Goal: Transaction & Acquisition: Purchase product/service

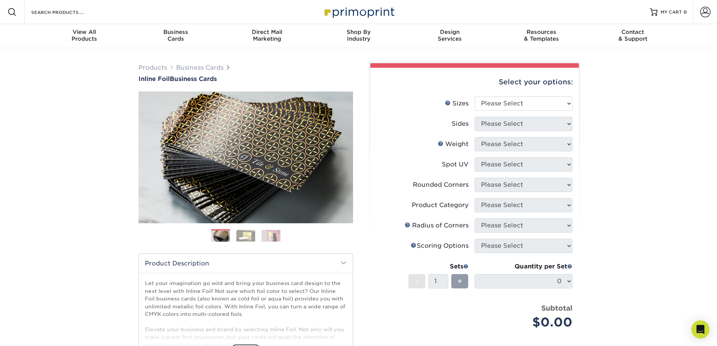
click at [574, 105] on div "Select your options: Sizes Help Sizes Please Select 1.5" x 3.5" - Mini 1.75" x …" at bounding box center [474, 245] width 208 height 354
click at [554, 104] on select "Please Select 1.5" x 3.5" - Mini 1.75" x 3.5" - Mini 2" x 2" - Square 2" x 3" -…" at bounding box center [523, 103] width 98 height 14
select select "2.00x3.50"
click at [474, 96] on select "Please Select 1.5" x 3.5" - Mini 1.75" x 3.5" - Mini 2" x 2" - Square 2" x 3" -…" at bounding box center [523, 103] width 98 height 14
click at [535, 122] on select "Please Select Print Both Sides - Foil Back Only Print Both Sides - Foil Both Si…" at bounding box center [523, 124] width 98 height 14
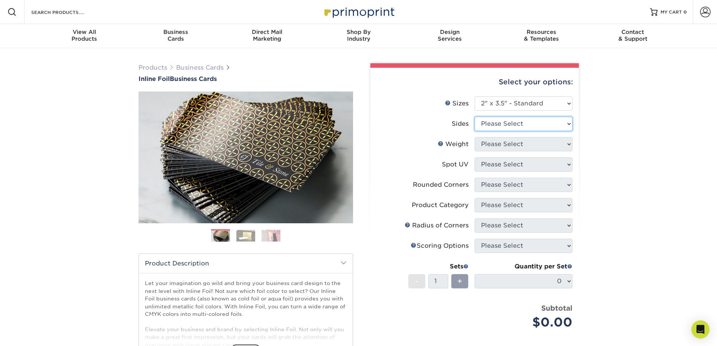
select select "34527644-b4fd-4ffb-9092-1318eefcd9d9"
click at [474, 117] on select "Please Select Print Both Sides - Foil Back Only Print Both Sides - Foil Both Si…" at bounding box center [523, 124] width 98 height 14
click at [531, 143] on select "Please Select 16PT" at bounding box center [523, 144] width 98 height 14
select select "16PT"
click at [474, 137] on select "Please Select 16PT" at bounding box center [523, 144] width 98 height 14
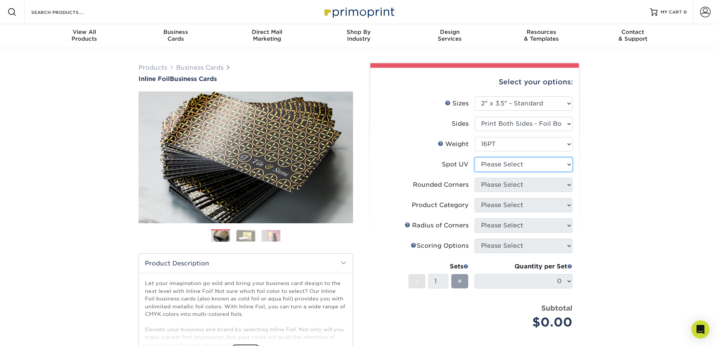
click at [518, 167] on select "Please Select No Spot UV Front and Back (Both Sides) Front Only Back Only" at bounding box center [523, 164] width 98 height 14
select select "3"
click at [474, 157] on select "Please Select No Spot UV Front and Back (Both Sides) Front Only Back Only" at bounding box center [523, 164] width 98 height 14
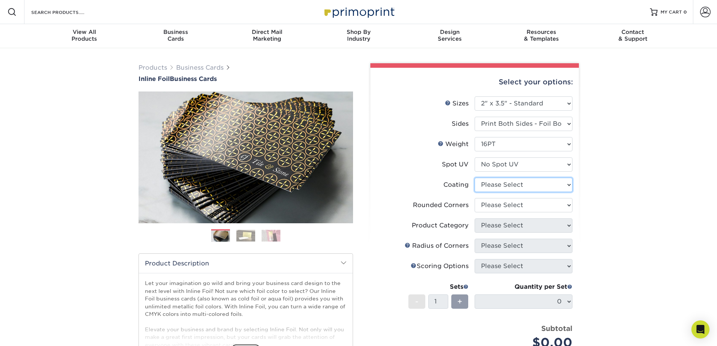
click at [513, 185] on select at bounding box center [523, 185] width 98 height 14
select select "3e7618de-abca-4bda-9f97-8b9129e913d8"
click at [474, 178] on select at bounding box center [523, 185] width 98 height 14
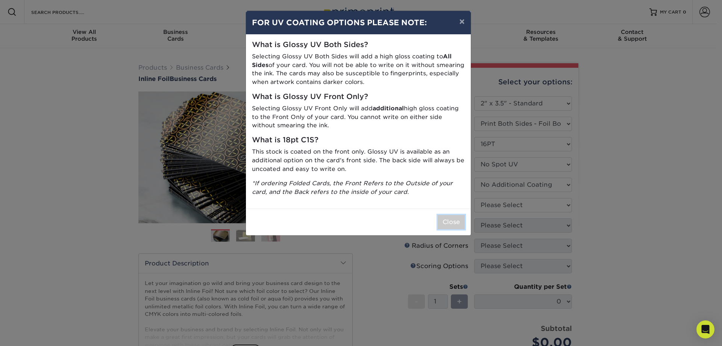
click at [456, 222] on button "Close" at bounding box center [451, 222] width 27 height 14
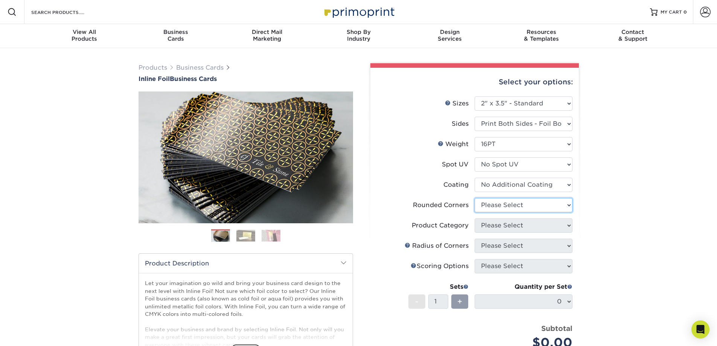
click at [506, 207] on select "Please Select Yes - Round 2 Corners Yes - Round 4 Corners No" at bounding box center [523, 205] width 98 height 14
select select "7672df9e-0e0a-464d-8e1f-920c575e4da3"
click at [474, 198] on select "Please Select Yes - Round 2 Corners Yes - Round 4 Corners No" at bounding box center [523, 205] width 98 height 14
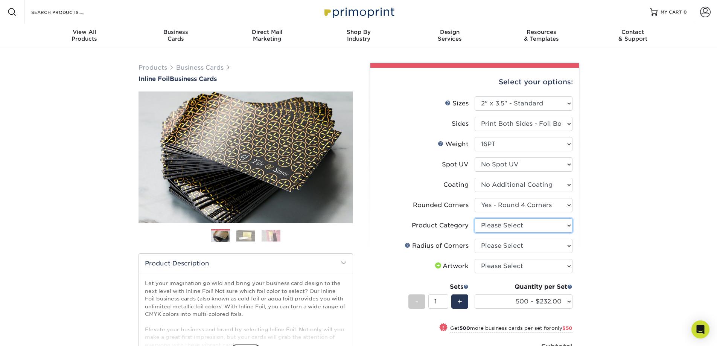
click at [509, 228] on select "Please Select Business Cards" at bounding box center [523, 225] width 98 height 14
select select "3b5148f1-0588-4f88-a218-97bcfdce65c1"
click at [474, 218] on select "Please Select Business Cards" at bounding box center [523, 225] width 98 height 14
click at [508, 243] on select "Please Select Rounded 1/8" Rounded 1/4"" at bounding box center [523, 246] width 98 height 14
select select "589680c7-ee9a-431b-9d12-d7aeb1386a97"
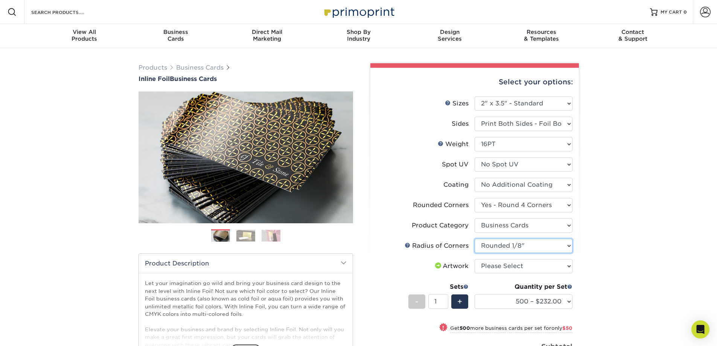
click at [474, 239] on select "Please Select Rounded 1/8" Rounded 1/4"" at bounding box center [523, 246] width 98 height 14
click at [509, 263] on select "Please Select I will upload files I need a design - $100" at bounding box center [523, 266] width 98 height 14
select select "upload"
click at [474, 259] on select "Please Select I will upload files I need a design - $100" at bounding box center [523, 266] width 98 height 14
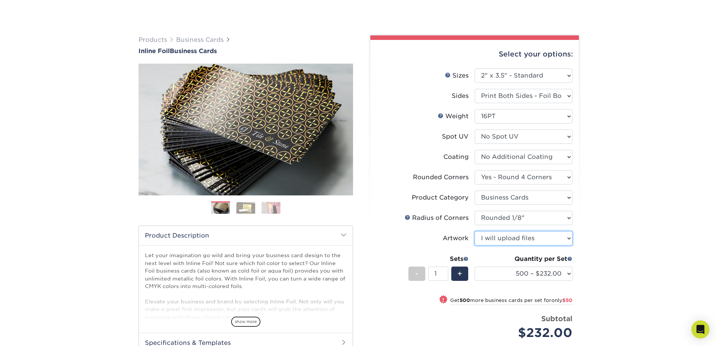
scroll to position [113, 0]
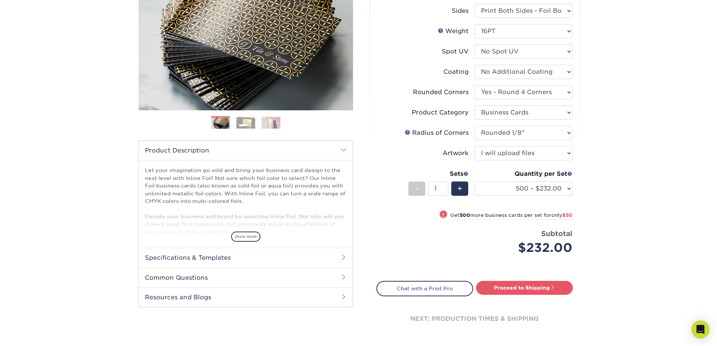
click at [539, 287] on link "Proceed to Shipping" at bounding box center [524, 288] width 97 height 14
type input "Set 1"
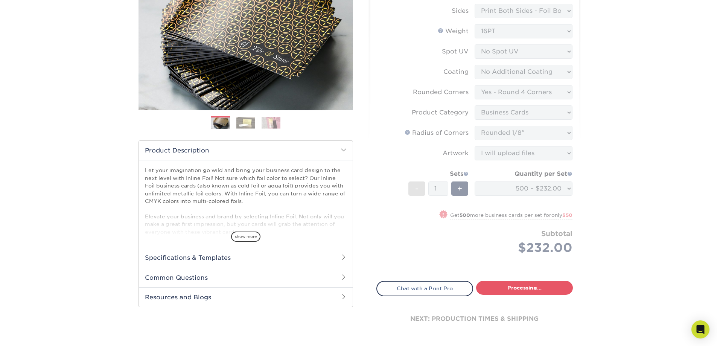
select select "134f4125-e03e-41a4-9019-7c652d573740"
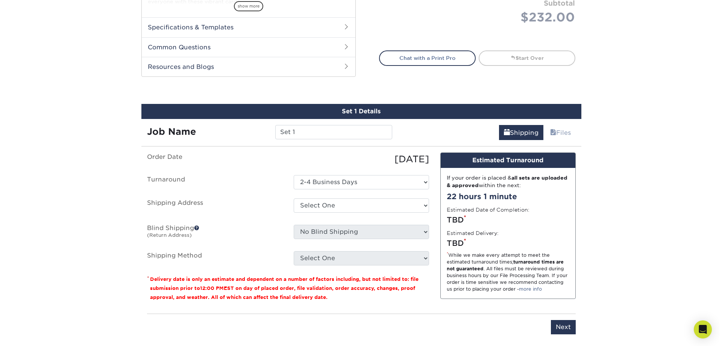
scroll to position [414, 0]
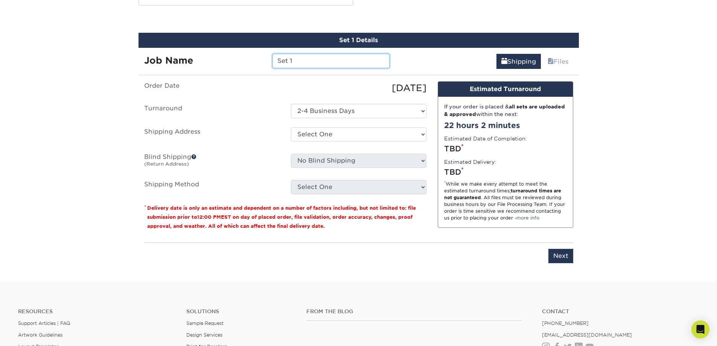
drag, startPoint x: 302, startPoint y: 64, endPoint x: 268, endPoint y: 60, distance: 34.5
click at [268, 60] on div "Set 1" at bounding box center [331, 61] width 128 height 14
type input "Patricia"
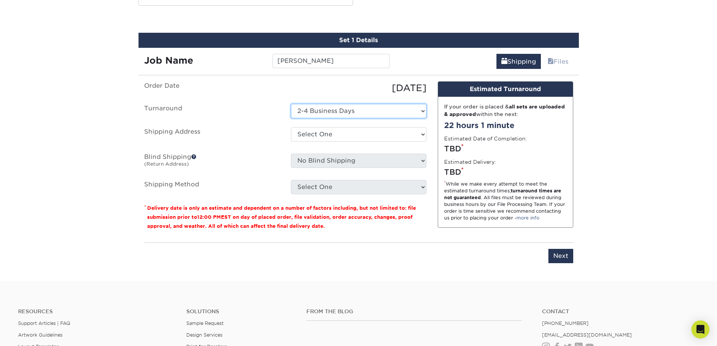
click at [367, 109] on select "Select One 2-4 Business Days" at bounding box center [358, 111] width 135 height 14
click at [351, 131] on select "Select One + Add New Address - Login" at bounding box center [358, 134] width 135 height 14
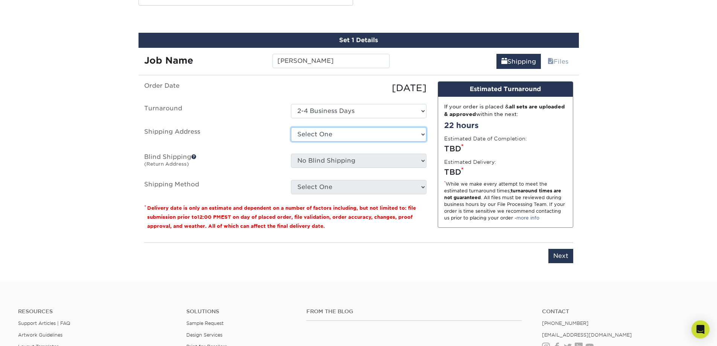
select select "newaddress"
click at [291, 127] on select "Select One + Add New Address - Login" at bounding box center [358, 134] width 135 height 14
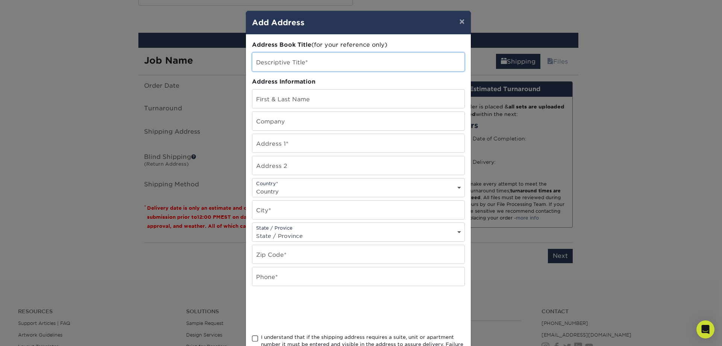
click at [289, 64] on input "text" at bounding box center [358, 62] width 212 height 18
type input "[PERSON_NAME]"
click at [306, 95] on input "text" at bounding box center [358, 99] width 212 height 18
click at [308, 141] on input "text" at bounding box center [358, 143] width 212 height 18
drag, startPoint x: 293, startPoint y: 103, endPoint x: 251, endPoint y: 99, distance: 42.0
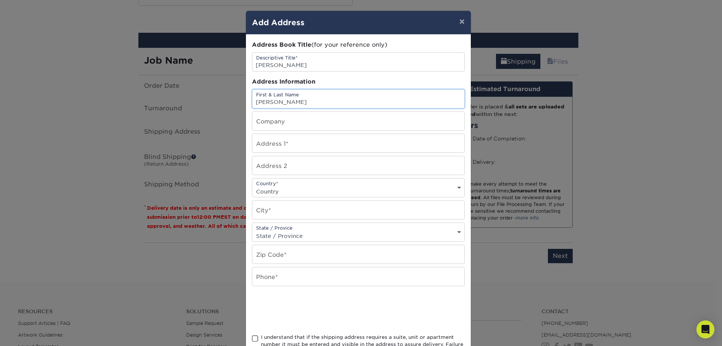
click at [252, 99] on input "[PERSON_NAME]" at bounding box center [358, 99] width 212 height 18
type input "Kaylee Dufour"
type input "47 Enterprise Drive"
click at [298, 185] on div "Country* Country United States Canada ----------------------------- Afghanistan…" at bounding box center [358, 187] width 213 height 19
click at [298, 190] on select "Country United States Canada ----------------------------- Afghanistan Albania …" at bounding box center [358, 191] width 212 height 11
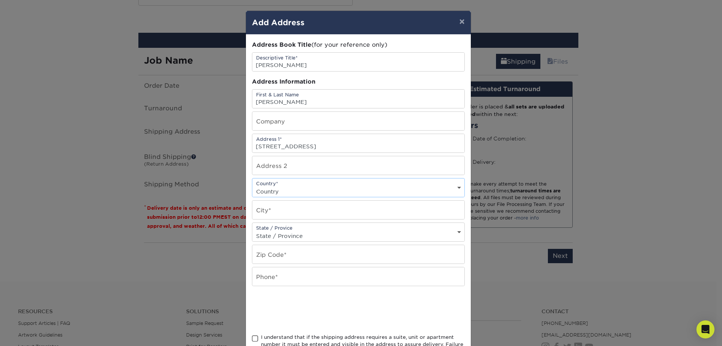
select select "US"
click at [252, 186] on select "Country United States Canada ----------------------------- Afghanistan Albania …" at bounding box center [358, 191] width 212 height 11
click at [299, 210] on input "text" at bounding box center [358, 210] width 212 height 18
type input "Windham"
click at [309, 233] on select "State / Province Alabama Alaska Arizona Arkansas California Colorado Connecticu…" at bounding box center [358, 235] width 212 height 11
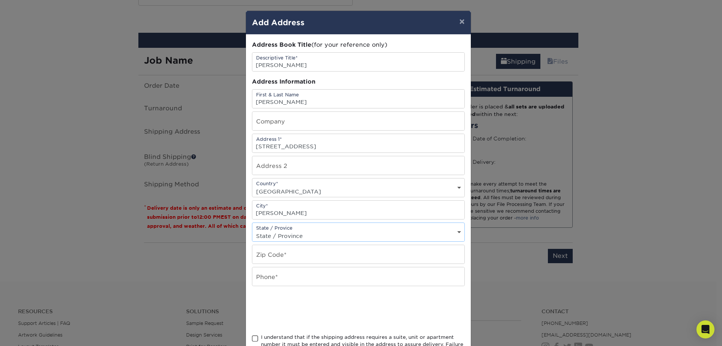
select select "NH"
click at [252, 230] on select "State / Province Alabama Alaska Arizona Arkansas California Colorado Connecticu…" at bounding box center [358, 235] width 212 height 11
click at [287, 254] on input "text" at bounding box center [358, 254] width 212 height 18
type input "03087"
click at [287, 272] on input "text" at bounding box center [358, 276] width 212 height 18
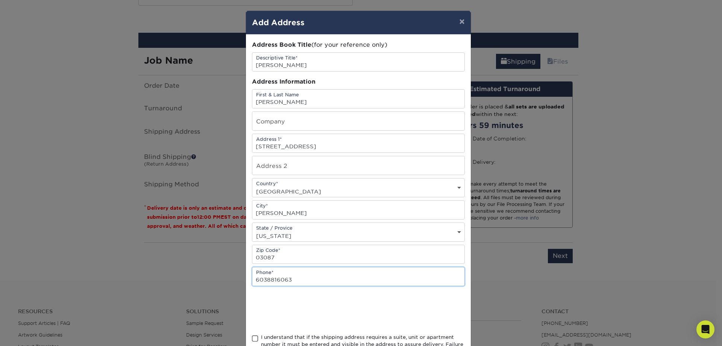
type input "6038816063"
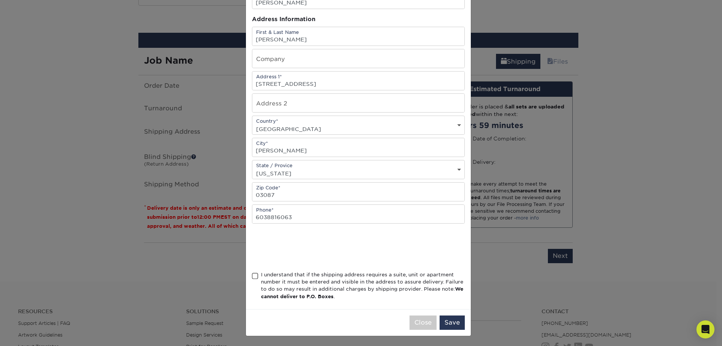
scroll to position [63, 0]
click at [252, 273] on span at bounding box center [255, 275] width 6 height 7
click at [0, 0] on input "I understand that if the shipping address requires a suite, unit or apartment n…" at bounding box center [0, 0] width 0 height 0
click at [456, 320] on button "Save" at bounding box center [452, 322] width 25 height 14
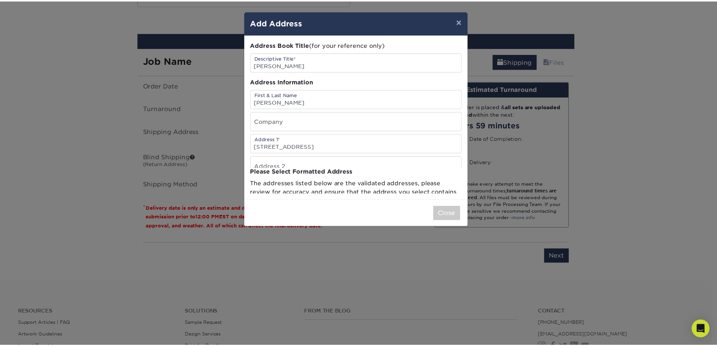
scroll to position [0, 0]
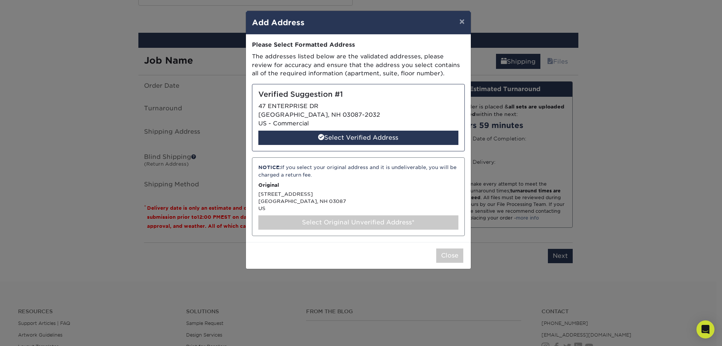
click at [362, 136] on div "Select Verified Address" at bounding box center [358, 138] width 200 height 14
select select "285115"
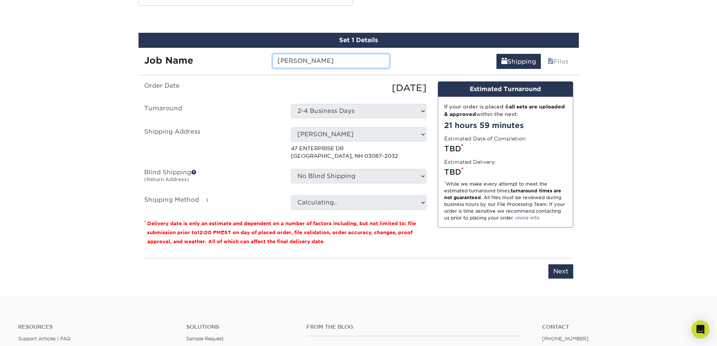
click at [310, 63] on input "Patricia" at bounding box center [330, 61] width 117 height 14
drag, startPoint x: 312, startPoint y: 60, endPoint x: 285, endPoint y: 63, distance: 27.3
click at [285, 63] on input "Patricia" at bounding box center [330, 61] width 117 height 14
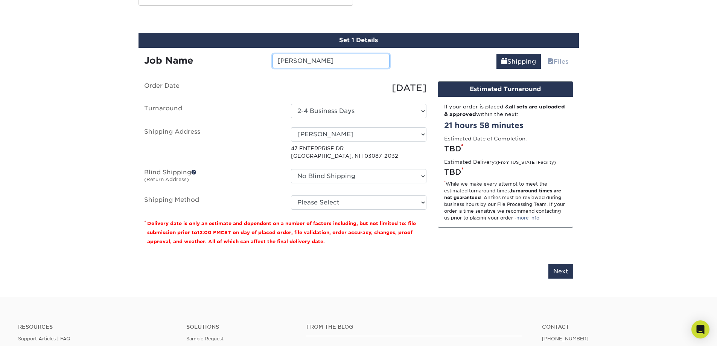
click at [306, 63] on input "Patty K" at bounding box center [330, 61] width 117 height 14
type input "[PERSON_NAME]"
click at [196, 173] on span at bounding box center [193, 171] width 5 height 5
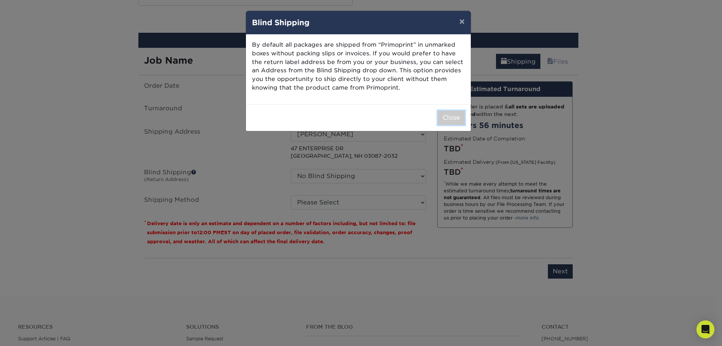
click at [458, 118] on button "Close" at bounding box center [451, 118] width 27 height 14
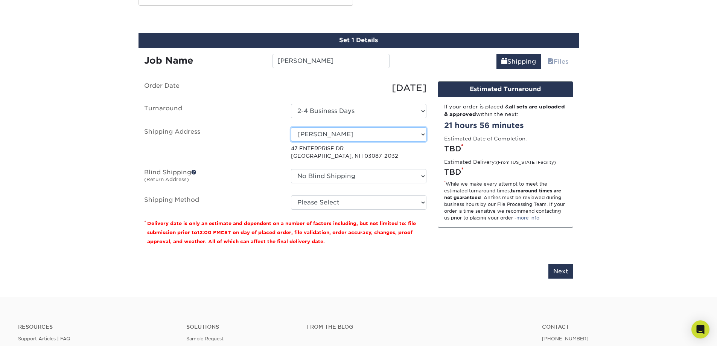
click at [333, 129] on select "Select One Patty Klinger + Add New Address - Login" at bounding box center [358, 134] width 135 height 14
select select "newaddress"
click at [291, 127] on select "Select One Patty Klinger + Add New Address - Login" at bounding box center [358, 134] width 135 height 14
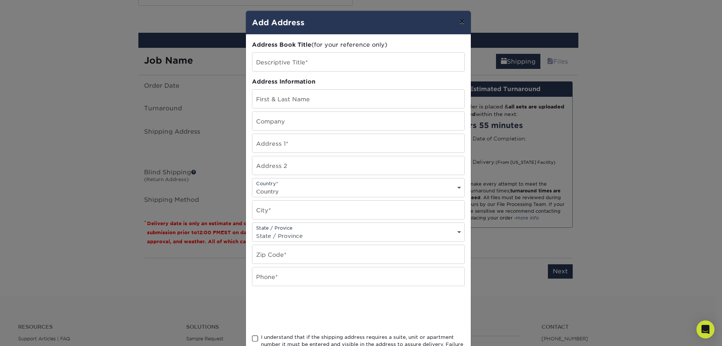
click at [457, 21] on button "×" at bounding box center [461, 21] width 17 height 21
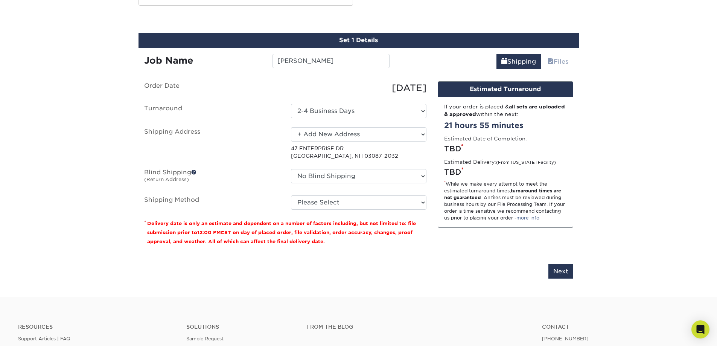
click at [322, 150] on p "47 ENTERPRISE DR WINDHAM, NH 03087-2032" at bounding box center [358, 151] width 135 height 15
click at [337, 137] on select "Select One Patty Klinger + Add New Address - Login" at bounding box center [358, 134] width 135 height 14
click at [335, 132] on select "Select One Patty Klinger + Add New Address - Login" at bounding box center [358, 134] width 135 height 14
click at [344, 202] on select "Please Select Ground Shipping (+$8.96) 3 Day Shipping Service (+$18.33) 2 Day A…" at bounding box center [358, 202] width 135 height 14
select select "03"
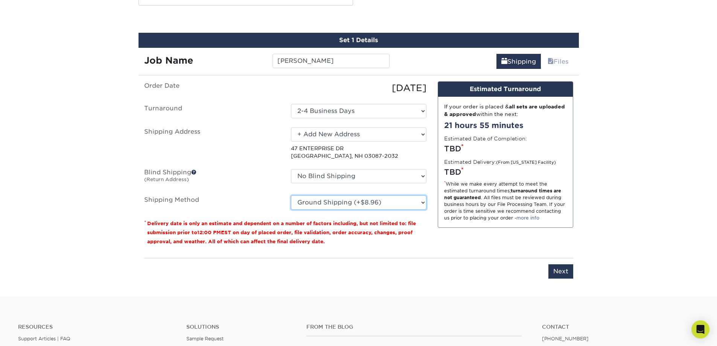
click at [291, 195] on select "Please Select Ground Shipping (+$8.96) 3 Day Shipping Service (+$18.33) 2 Day A…" at bounding box center [358, 202] width 135 height 14
click at [563, 271] on input "Next" at bounding box center [560, 271] width 25 height 14
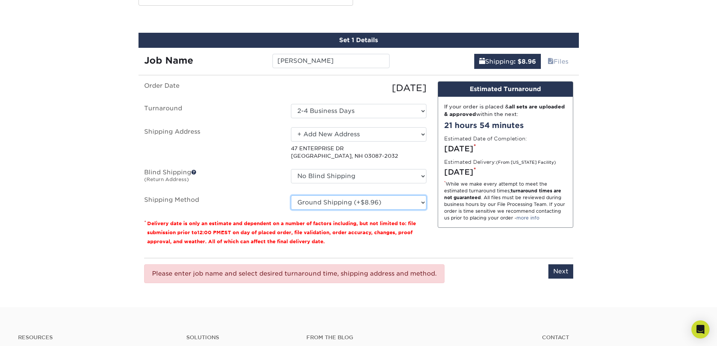
click at [403, 203] on select "Please Select Ground Shipping (+$8.96) 3 Day Shipping Service (+$18.33) 2 Day A…" at bounding box center [358, 202] width 135 height 14
click at [291, 195] on select "Please Select Ground Shipping (+$8.96) 3 Day Shipping Service (+$18.33) 2 Day A…" at bounding box center [358, 202] width 135 height 14
click at [339, 67] on input "[PERSON_NAME]" at bounding box center [330, 61] width 117 height 14
click at [270, 106] on label "Turnaround" at bounding box center [211, 111] width 147 height 14
click at [558, 270] on input "Next" at bounding box center [560, 271] width 25 height 14
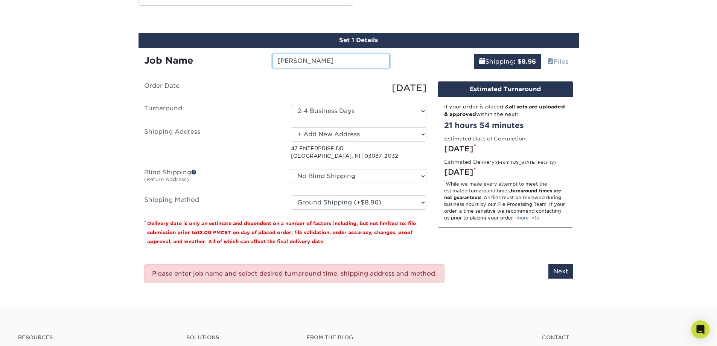
click at [321, 66] on input "[PERSON_NAME]" at bounding box center [330, 61] width 117 height 14
click at [387, 205] on select "Please Select Ground Shipping (+$8.96) 3 Day Shipping Service (+$18.33) 2 Day A…" at bounding box center [358, 202] width 135 height 14
click at [291, 195] on select "Please Select Ground Shipping (+$8.96) 3 Day Shipping Service (+$18.33) 2 Day A…" at bounding box center [358, 202] width 135 height 14
click at [262, 148] on label "Shipping Address" at bounding box center [211, 143] width 147 height 33
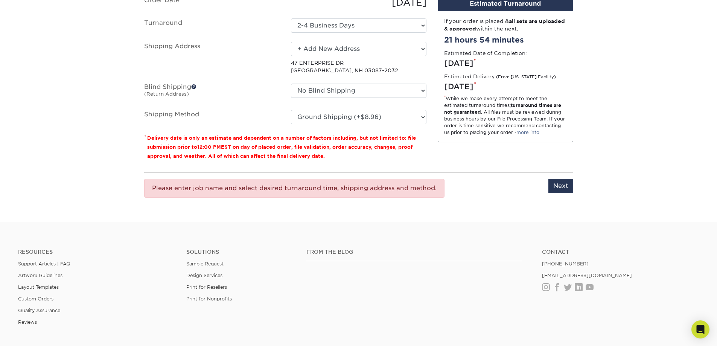
scroll to position [527, 0]
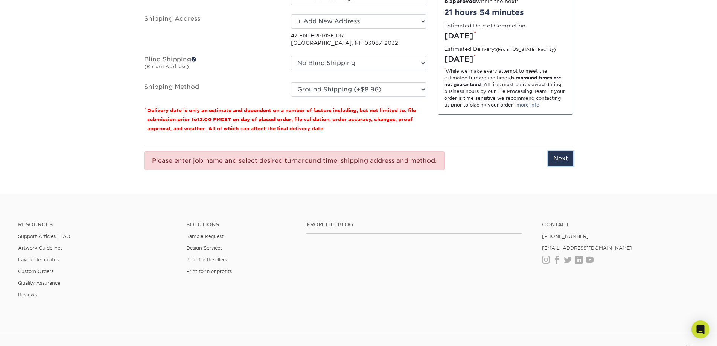
click at [571, 159] on input "Next" at bounding box center [560, 158] width 25 height 14
type input "Next"
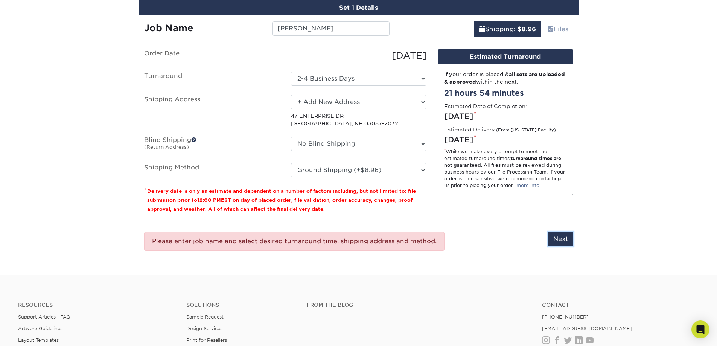
scroll to position [339, 0]
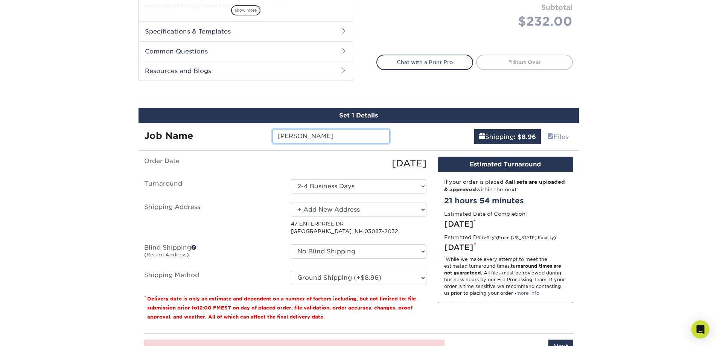
click at [332, 138] on input "[PERSON_NAME]" at bounding box center [330, 136] width 117 height 14
drag, startPoint x: 332, startPoint y: 138, endPoint x: 238, endPoint y: 133, distance: 94.2
click at [238, 133] on div "Job Name Patty Klinger" at bounding box center [266, 136] width 257 height 14
type input "[PERSON_NAME]"
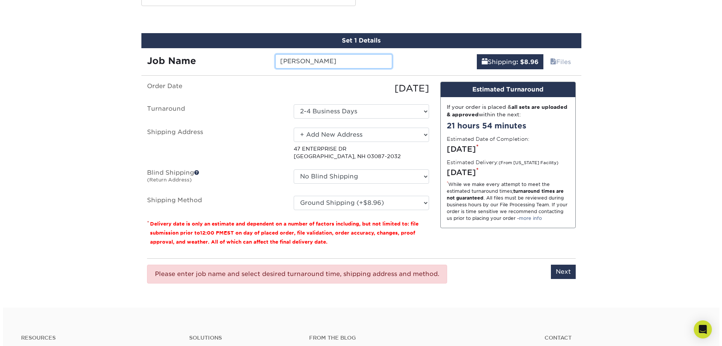
scroll to position [414, 0]
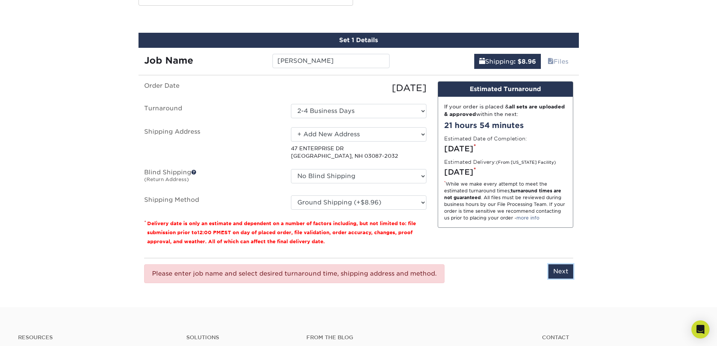
click at [562, 272] on input "Next" at bounding box center [560, 271] width 25 height 14
type input "Next"
click at [395, 136] on select "Select One Patty Klinger + Add New Address - Login" at bounding box center [358, 134] width 135 height 14
click at [291, 127] on select "Select One Patty Klinger + Add New Address - Login" at bounding box center [358, 134] width 135 height 14
click at [340, 137] on select "Select One Patty Klinger + Add New Address - Login" at bounding box center [358, 134] width 135 height 14
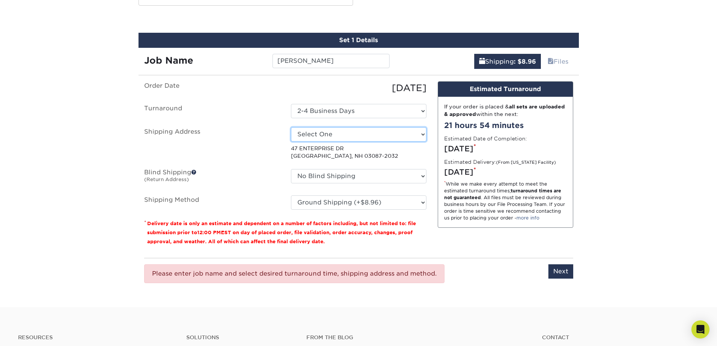
click at [291, 127] on select "Select One Patty Klinger + Add New Address - Login" at bounding box center [358, 134] width 135 height 14
click at [335, 139] on select "Select One Patty Klinger + Add New Address - Login" at bounding box center [358, 134] width 135 height 14
select select "newaddress"
click at [291, 127] on select "Select One Patty Klinger + Add New Address - Login" at bounding box center [358, 134] width 135 height 14
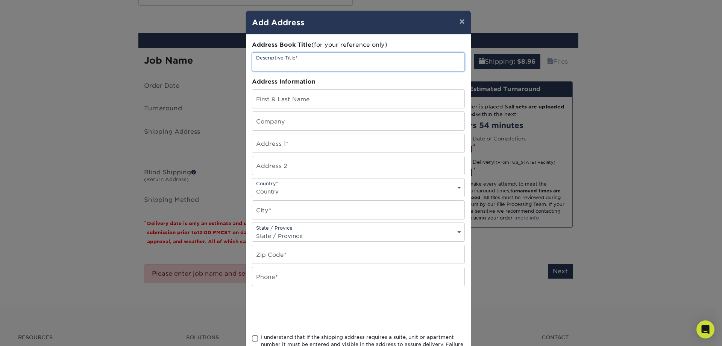
click at [288, 60] on input "text" at bounding box center [358, 62] width 212 height 18
type input "AJL [PERSON_NAME] Office"
click at [291, 100] on input "text" at bounding box center [358, 99] width 212 height 18
type input "Kaylee Dufour"
type input "47 Enterprise Drive"
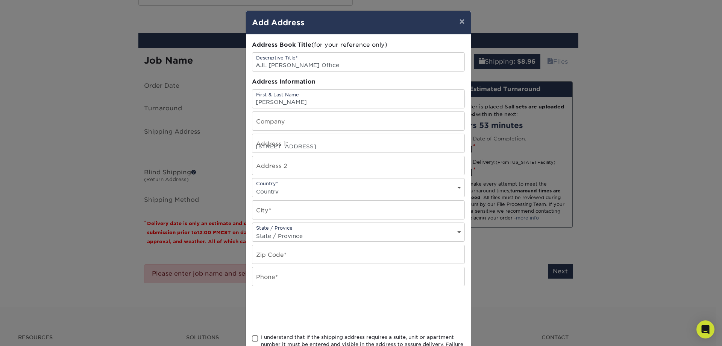
select select "US"
type input "Windham"
select select "NH"
type input "03087"
type input "6038816063"
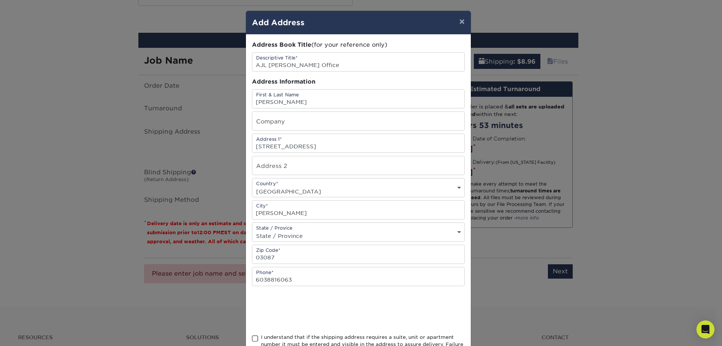
scroll to position [63, 0]
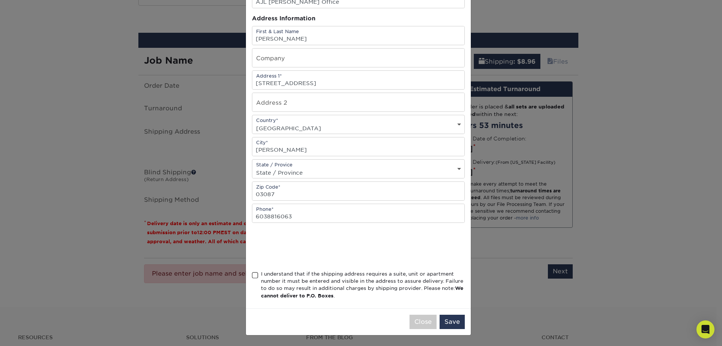
click at [256, 280] on div "I understand that if the shipping address requires a suite, unit or apartment n…" at bounding box center [358, 286] width 213 height 32
click at [254, 277] on span at bounding box center [255, 275] width 6 height 7
click at [0, 0] on input "I understand that if the shipping address requires a suite, unit or apartment n…" at bounding box center [0, 0] width 0 height 0
click at [452, 323] on button "Save" at bounding box center [452, 322] width 25 height 14
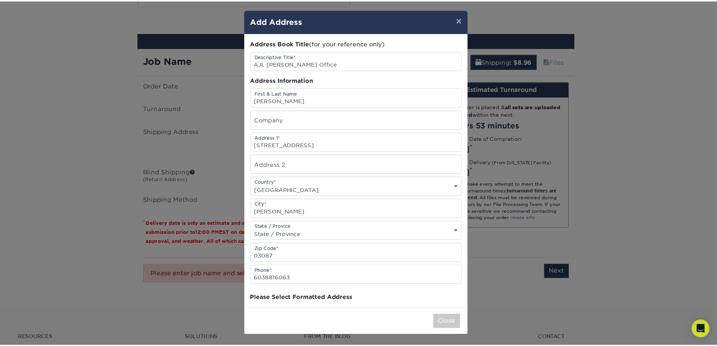
scroll to position [0, 0]
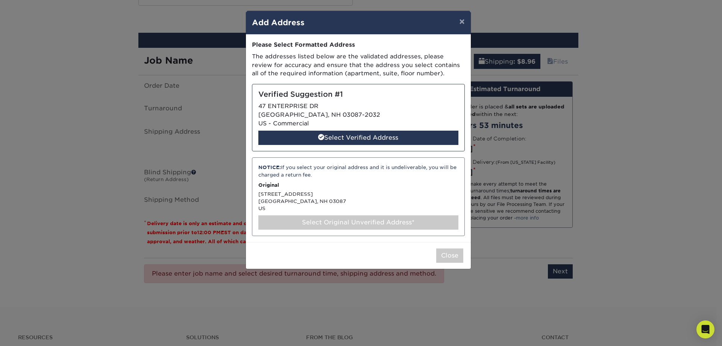
click at [375, 134] on div "Select Verified Address" at bounding box center [358, 138] width 200 height 14
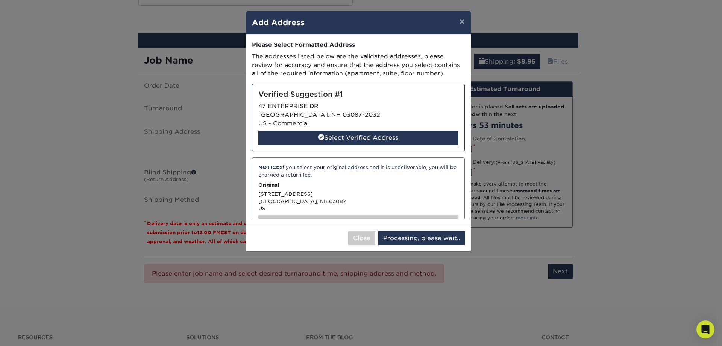
select select "285118"
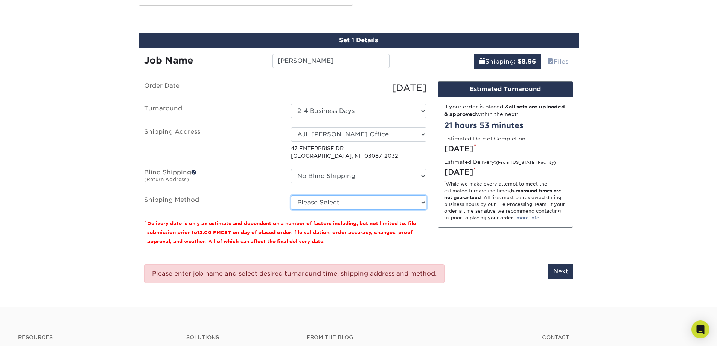
click at [411, 206] on select "Please Select Ground Shipping (+$8.96) 3 Day Shipping Service (+$18.33) 2 Day A…" at bounding box center [358, 202] width 135 height 14
select select "03"
click at [291, 195] on select "Please Select Ground Shipping (+$8.96) 3 Day Shipping Service (+$18.33) 2 Day A…" at bounding box center [358, 202] width 135 height 14
click at [565, 277] on input "Next" at bounding box center [560, 271] width 25 height 14
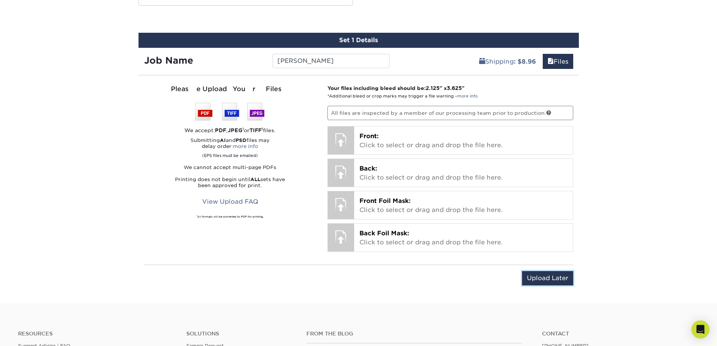
click at [551, 276] on input "Upload Later" at bounding box center [547, 278] width 51 height 14
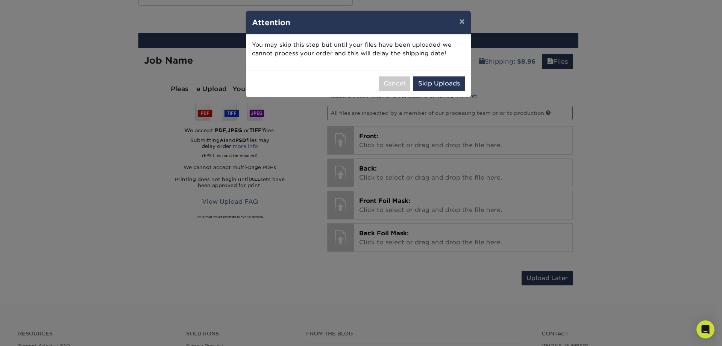
click at [439, 91] on div "Cancel Skip Uploads" at bounding box center [358, 83] width 225 height 27
click at [439, 85] on button "Skip Uploads" at bounding box center [439, 83] width 52 height 14
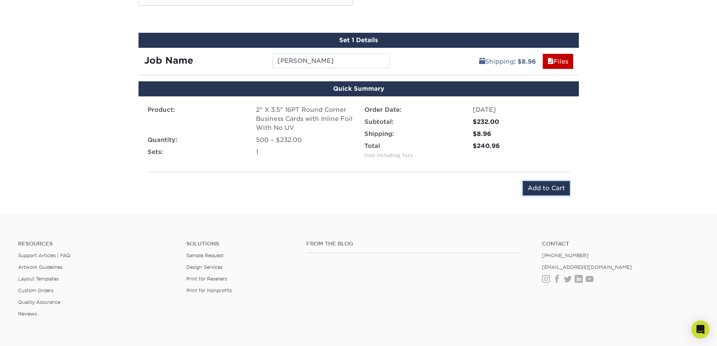
click at [538, 185] on input "Add to Cart" at bounding box center [546, 188] width 47 height 14
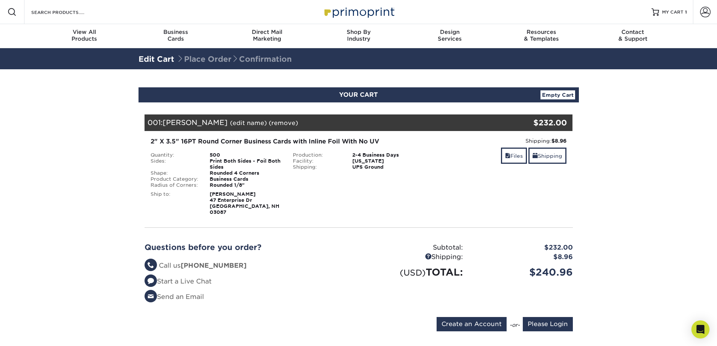
click at [346, 270] on ul "Questions? Call us [PHONE_NUMBER] Start a Live Chat Send an Email" at bounding box center [248, 281] width 208 height 41
click at [552, 321] on input "Please Login" at bounding box center [548, 324] width 50 height 14
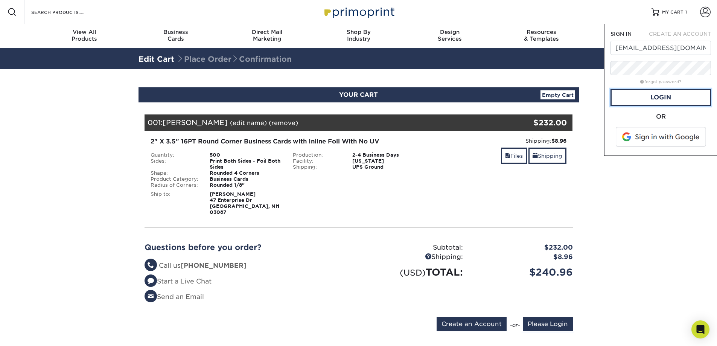
click at [658, 98] on link "Login" at bounding box center [660, 97] width 100 height 17
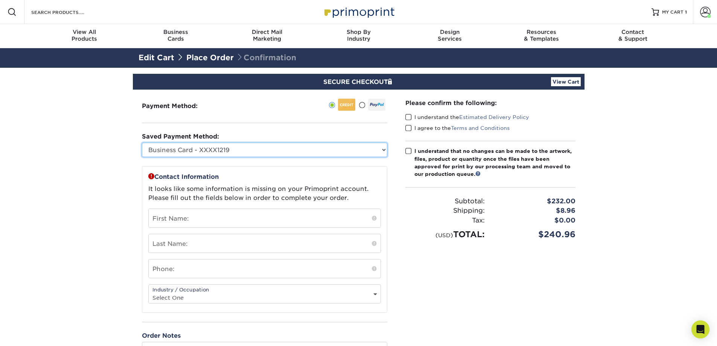
click at [380, 149] on select "Business Card - XXXX1219 New Credit Card" at bounding box center [264, 150] width 245 height 14
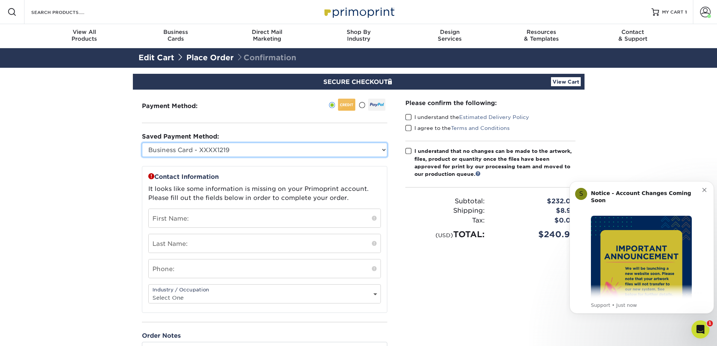
click at [142, 143] on select "Business Card - XXXX1219 New Credit Card" at bounding box center [264, 150] width 245 height 14
click at [702, 189] on icon "Dismiss notification" at bounding box center [704, 190] width 4 height 4
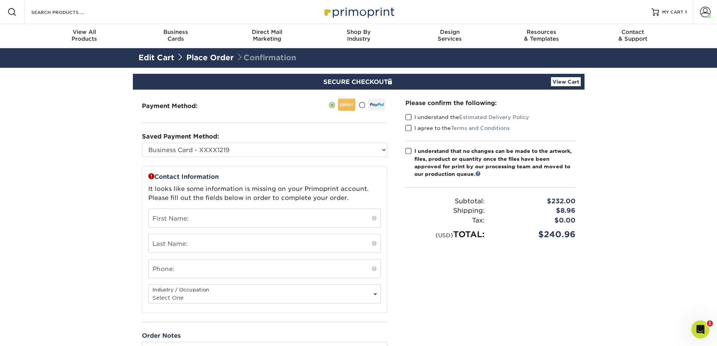
click at [412, 117] on label "I understand the Estimated Delivery Policy" at bounding box center [467, 117] width 124 height 8
click at [0, 0] on input "I understand the Estimated Delivery Policy" at bounding box center [0, 0] width 0 height 0
click at [410, 125] on span at bounding box center [408, 128] width 6 height 7
click at [0, 0] on input "I agree to the Terms and Conditions" at bounding box center [0, 0] width 0 height 0
click at [411, 150] on span at bounding box center [408, 150] width 6 height 7
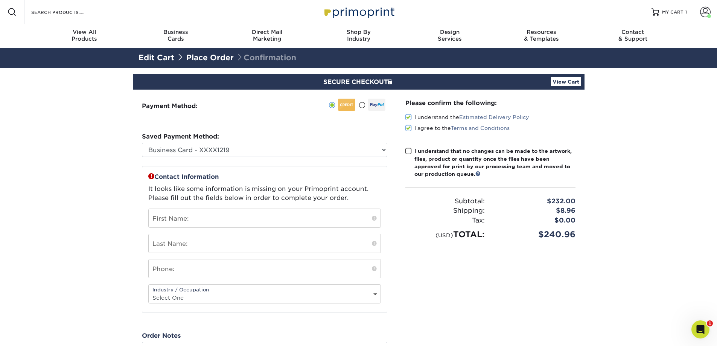
click at [0, 0] on input "I understand that no changes can be made to the artwork, files, product or quan…" at bounding box center [0, 0] width 0 height 0
click at [378, 149] on select "Business Card - XXXX1219 New Credit Card" at bounding box center [264, 150] width 245 height 14
click at [395, 208] on div "Payment Method:" at bounding box center [264, 231] width 263 height 283
click at [309, 216] on input "text" at bounding box center [265, 218] width 232 height 18
type input "Kaylee"
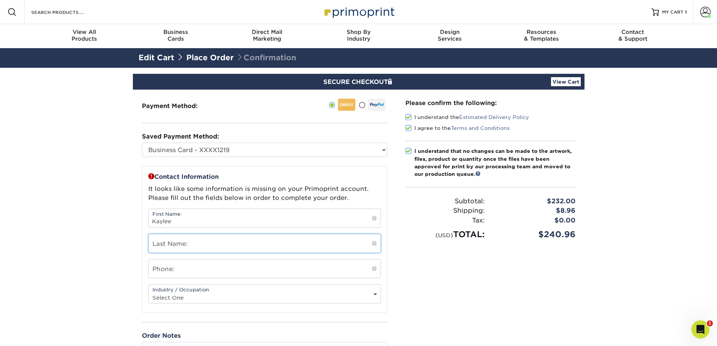
type input "[PERSON_NAME]"
type input "6038816063"
click at [210, 294] on select "Select One Administrative Executive Human Resources Construction Education Ente…" at bounding box center [265, 297] width 232 height 11
click at [433, 297] on div "Please confirm the following: I understand the Estimated Delivery Policy I agre…" at bounding box center [490, 231] width 188 height 283
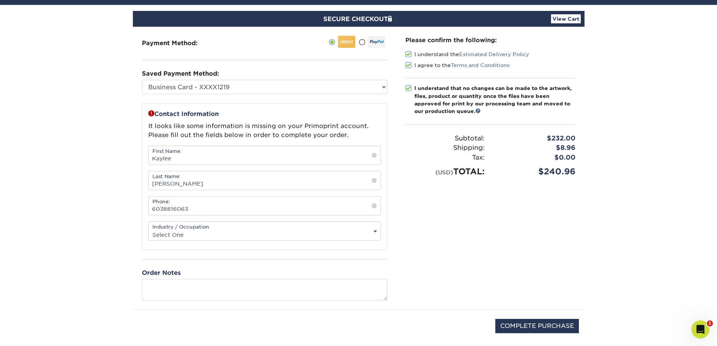
scroll to position [75, 0]
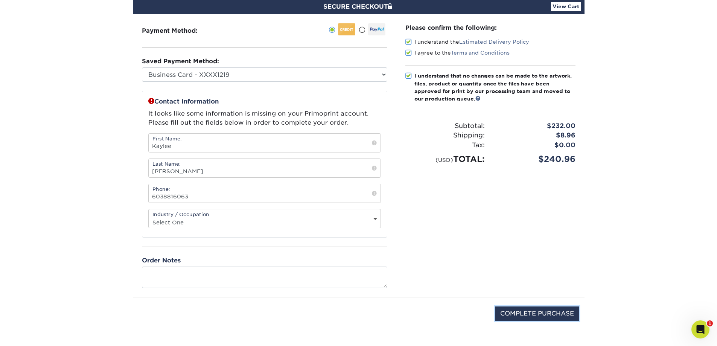
click at [506, 312] on input "COMPLETE PURCHASE" at bounding box center [537, 313] width 84 height 14
click at [330, 217] on select "Select One Administrative Executive Human Resources Construction Education Ente…" at bounding box center [265, 222] width 232 height 11
click at [264, 242] on div "Contact Information It looks like some information is missing on your Primoprin…" at bounding box center [264, 189] width 245 height 197
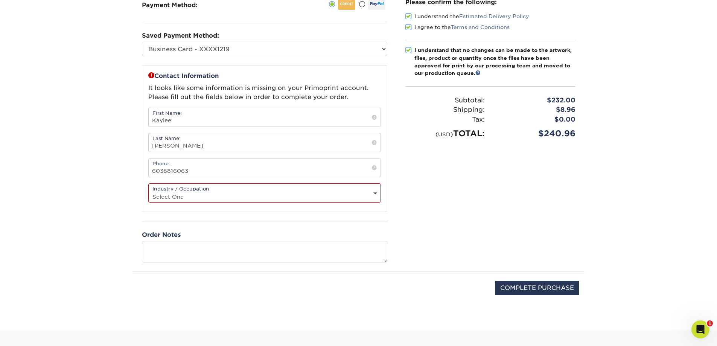
scroll to position [113, 0]
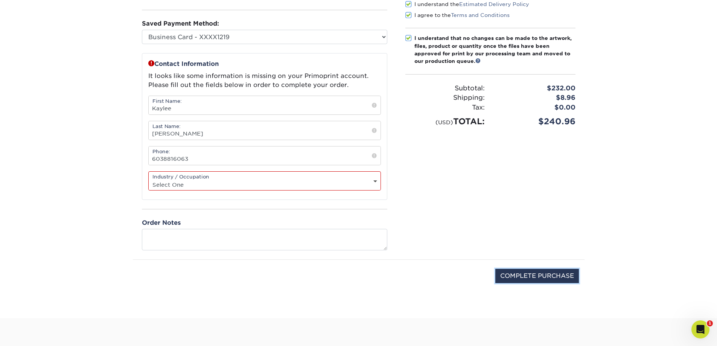
click at [518, 271] on input "COMPLETE PURCHASE" at bounding box center [537, 276] width 84 height 14
type input "COMPLETE PURCHASE"
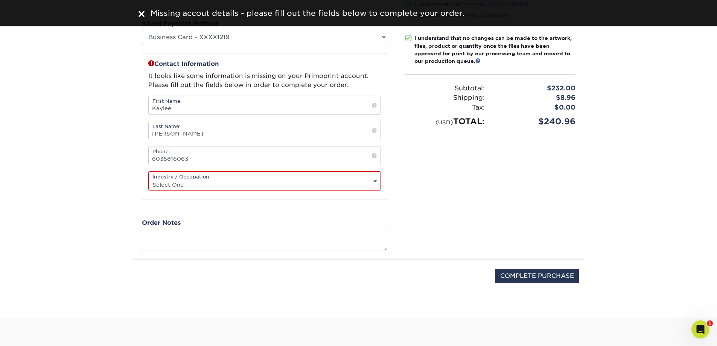
click at [368, 176] on div "Industry / Occupation Select One Administrative Executive Human Resources Const…" at bounding box center [264, 180] width 233 height 19
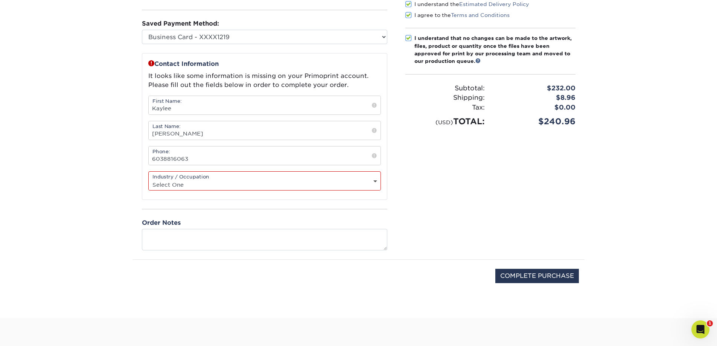
click at [220, 184] on select "Select One Administrative Executive Human Resources Construction Education Ente…" at bounding box center [265, 184] width 232 height 11
click at [328, 192] on div "Contact Information It looks like some information is missing on your Primoprin…" at bounding box center [264, 126] width 245 height 147
click at [328, 184] on select "Select One Administrative Executive Human Resources Construction Education Ente…" at bounding box center [265, 184] width 232 height 11
select select "2"
click at [149, 179] on select "Select One Administrative Executive Human Resources Construction Education Ente…" at bounding box center [265, 184] width 232 height 11
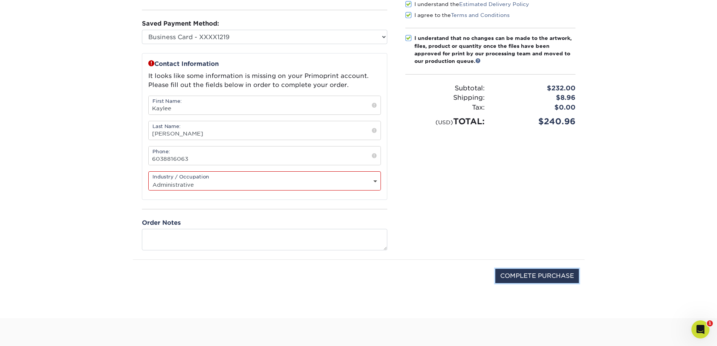
click at [540, 274] on input "COMPLETE PURCHASE" at bounding box center [537, 276] width 84 height 14
type input "PROCESSING, PLEASE WAIT..."
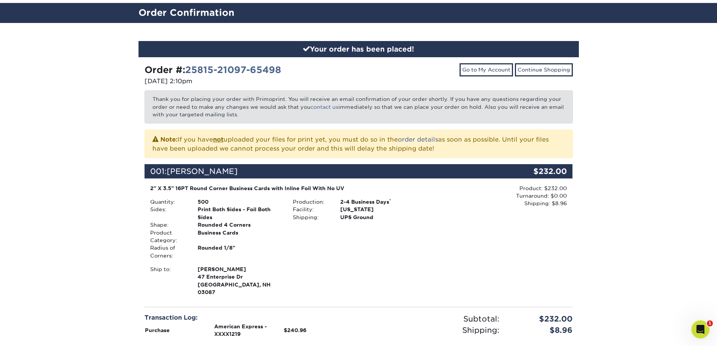
scroll to position [38, 0]
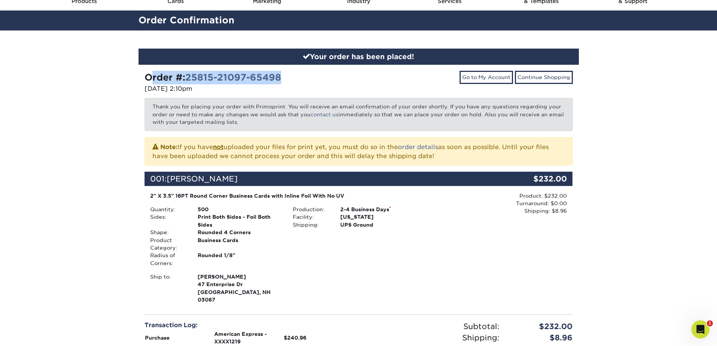
drag, startPoint x: 286, startPoint y: 78, endPoint x: 131, endPoint y: 69, distance: 154.9
click at [131, 69] on div "Your order has been placed! Order #: 25815-21097-65498 08/15/2025 2:10pm Go to …" at bounding box center [358, 240] width 717 height 421
copy strong "Order #: 25815-21097-65498"
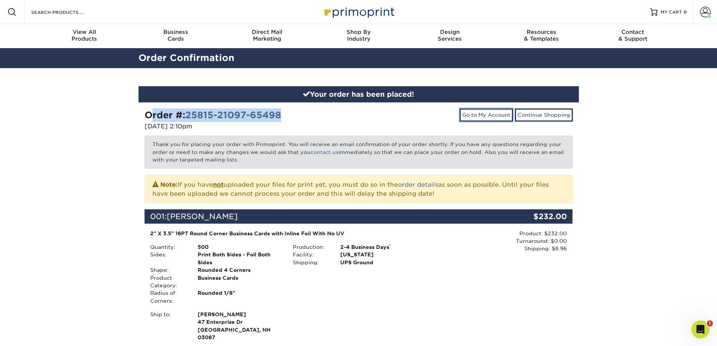
click at [469, 113] on link "Go to My Account" at bounding box center [485, 114] width 53 height 13
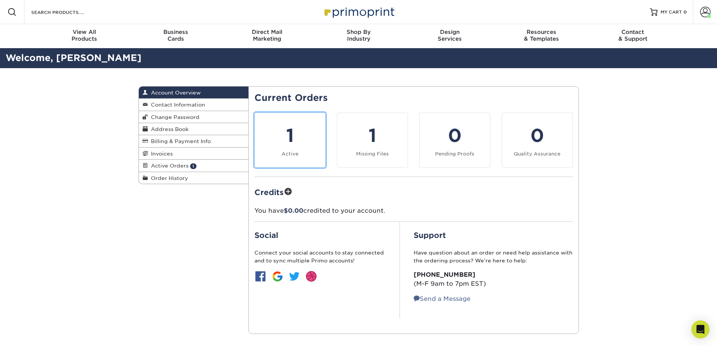
click at [299, 148] on div "1" at bounding box center [289, 135] width 61 height 27
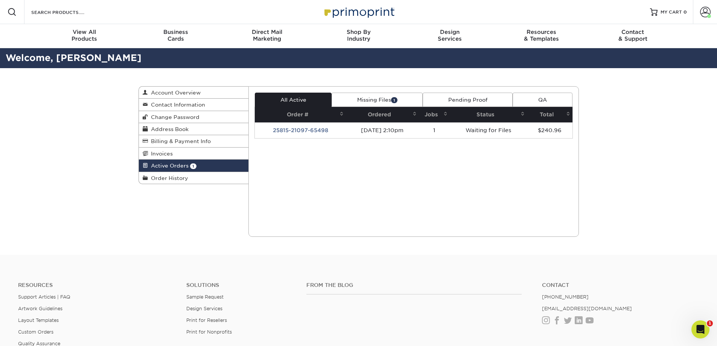
click at [382, 96] on link "Missing Files 1" at bounding box center [376, 100] width 91 height 14
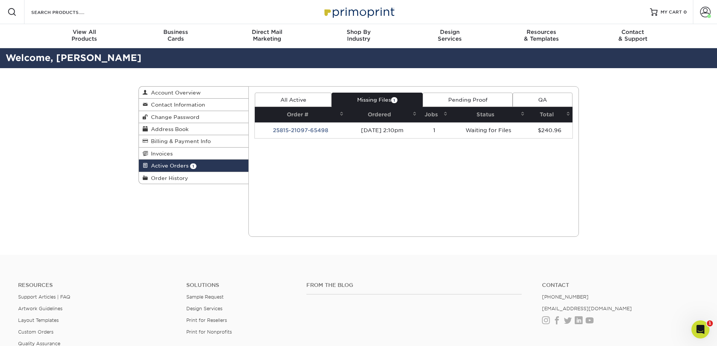
click at [310, 94] on link "All Active" at bounding box center [293, 100] width 77 height 14
